Goal: Book appointment/travel/reservation

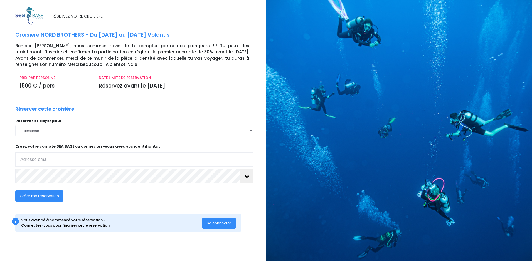
type input "gilles.roche@cern.ch"
click at [29, 15] on img at bounding box center [29, 16] width 28 height 18
type input "gilles.roche@cern.ch"
click at [43, 196] on span "Créer ma réservation" at bounding box center [39, 195] width 39 height 5
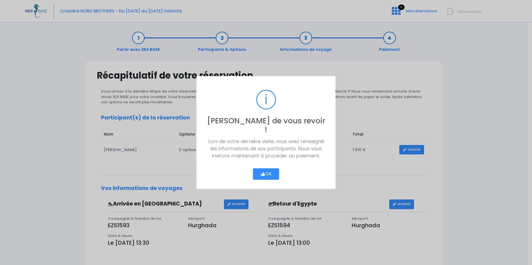
drag, startPoint x: 264, startPoint y: 171, endPoint x: 245, endPoint y: 166, distance: 19.4
click at [263, 174] on icon "button" at bounding box center [262, 174] width 5 height 0
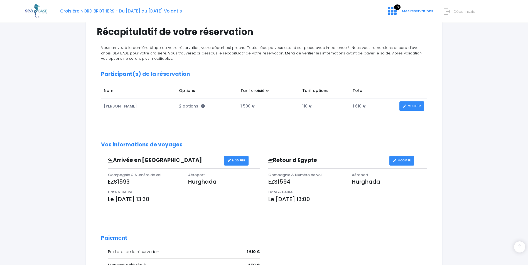
scroll to position [42, 0]
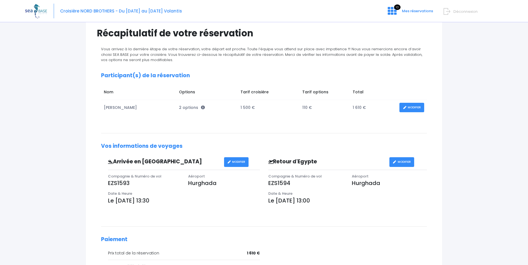
click at [418, 107] on link "MODIFIER" at bounding box center [411, 108] width 25 height 10
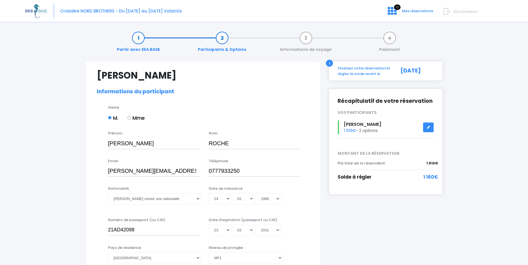
select select "MF1"
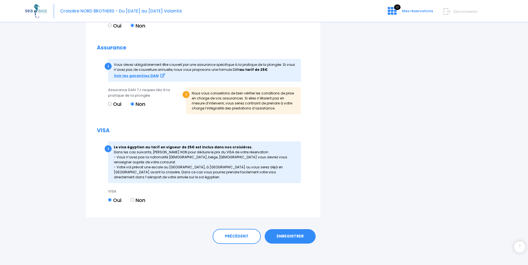
scroll to position [622, 0]
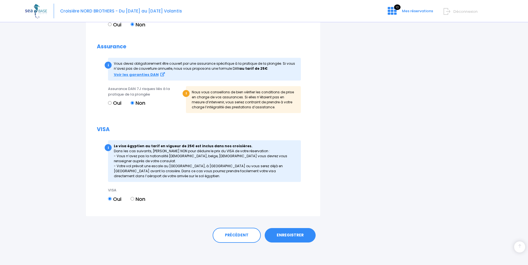
click at [303, 236] on link "ENREGISTRER" at bounding box center [290, 235] width 51 height 14
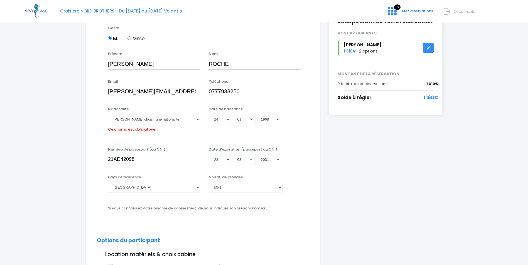
scroll to position [0, 0]
